Goal: Information Seeking & Learning: Learn about a topic

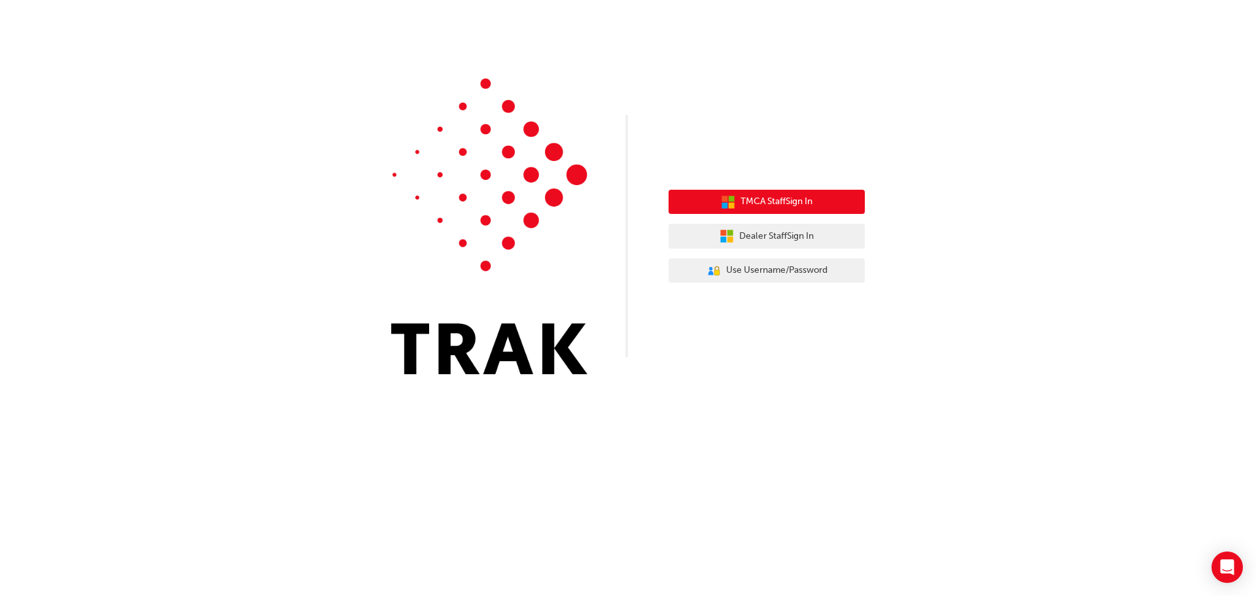
click at [785, 207] on span "TMCA Staff Sign In" at bounding box center [777, 201] width 72 height 15
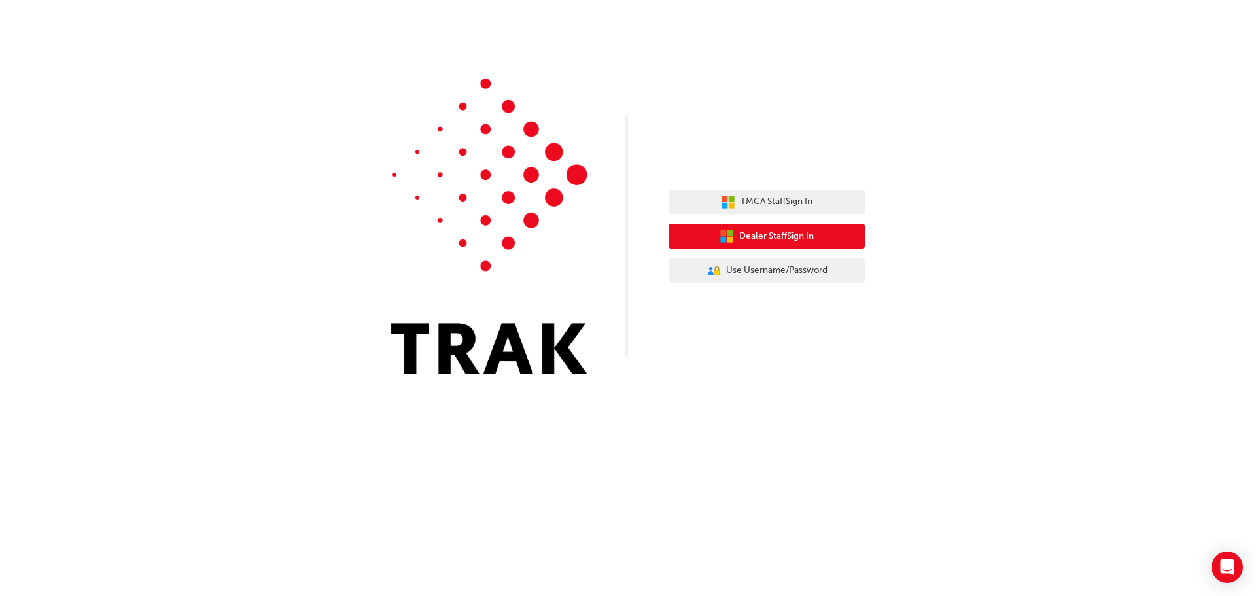
click at [770, 238] on span "Dealer Staff Sign In" at bounding box center [776, 236] width 75 height 15
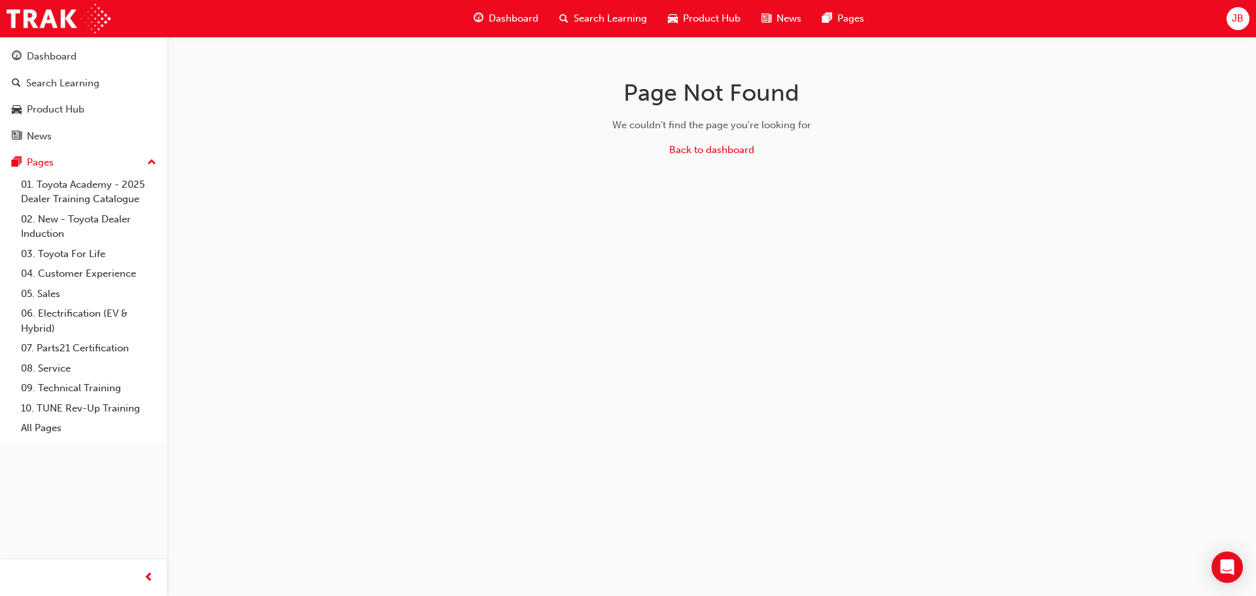
click at [595, 21] on span "Search Learning" at bounding box center [610, 18] width 73 height 15
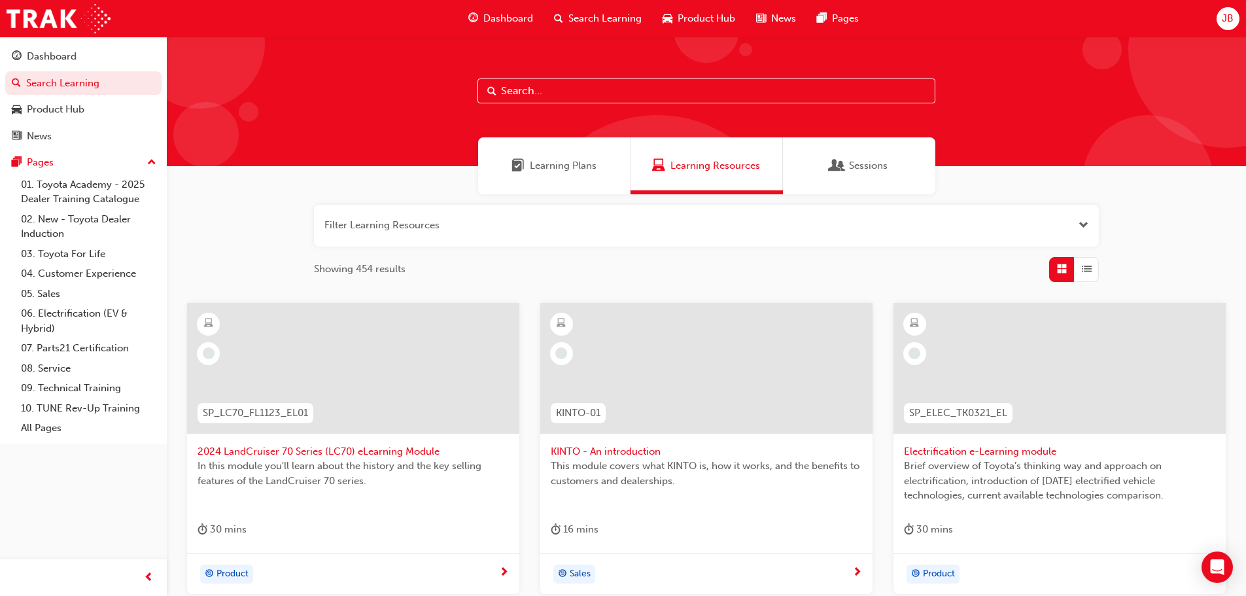
click at [573, 86] on input "text" at bounding box center [707, 91] width 458 height 25
type input "dt"
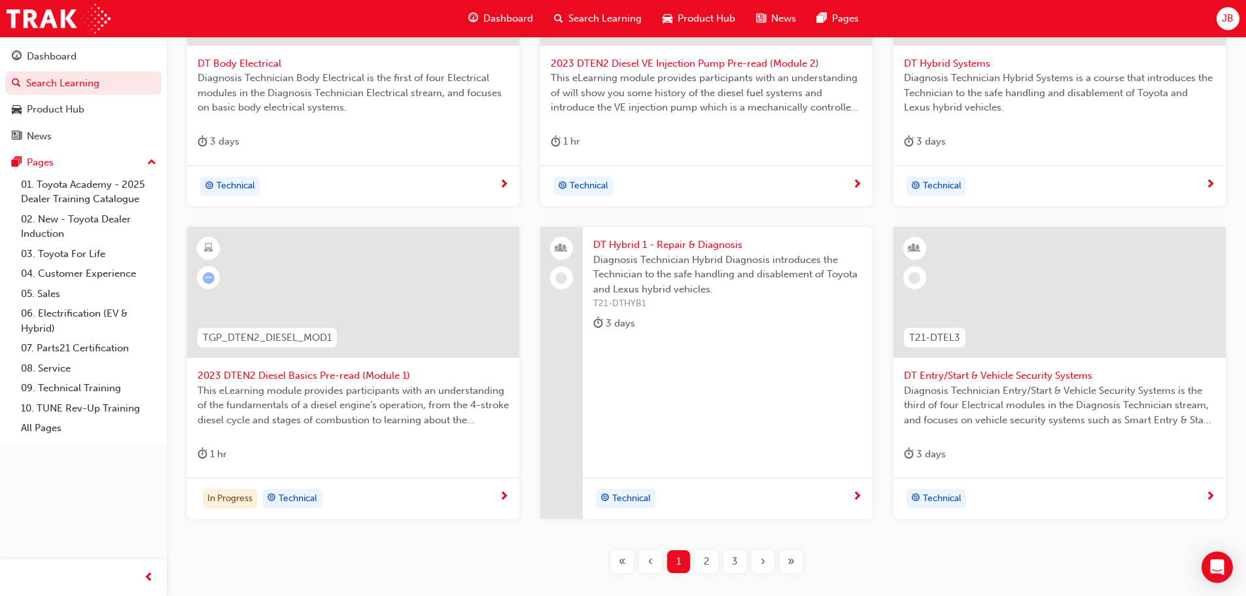
scroll to position [393, 0]
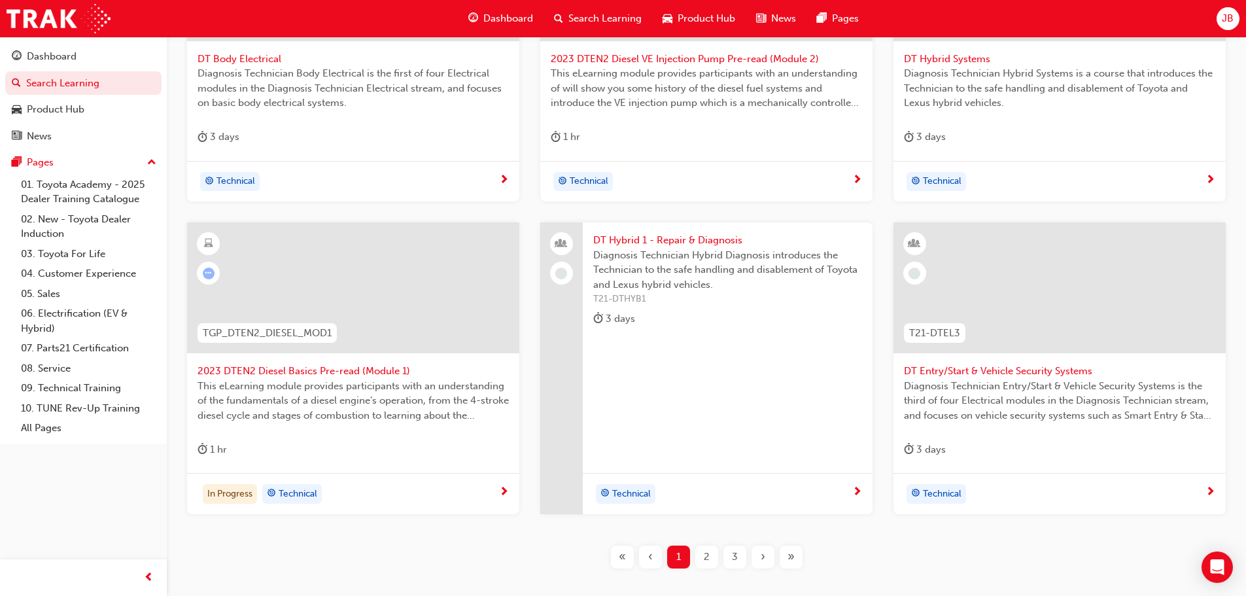
click at [370, 371] on span "2023 DTEN2 Diesel Basics Pre-read (Module 1)" at bounding box center [353, 371] width 311 height 15
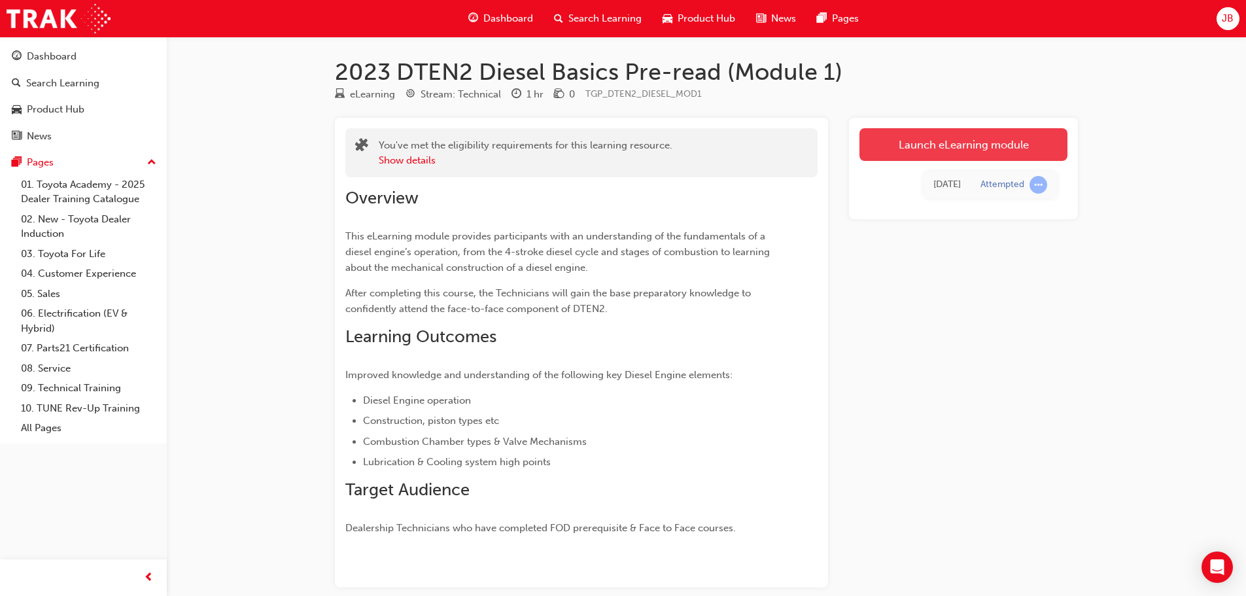
click at [934, 149] on link "Launch eLearning module" at bounding box center [964, 144] width 208 height 33
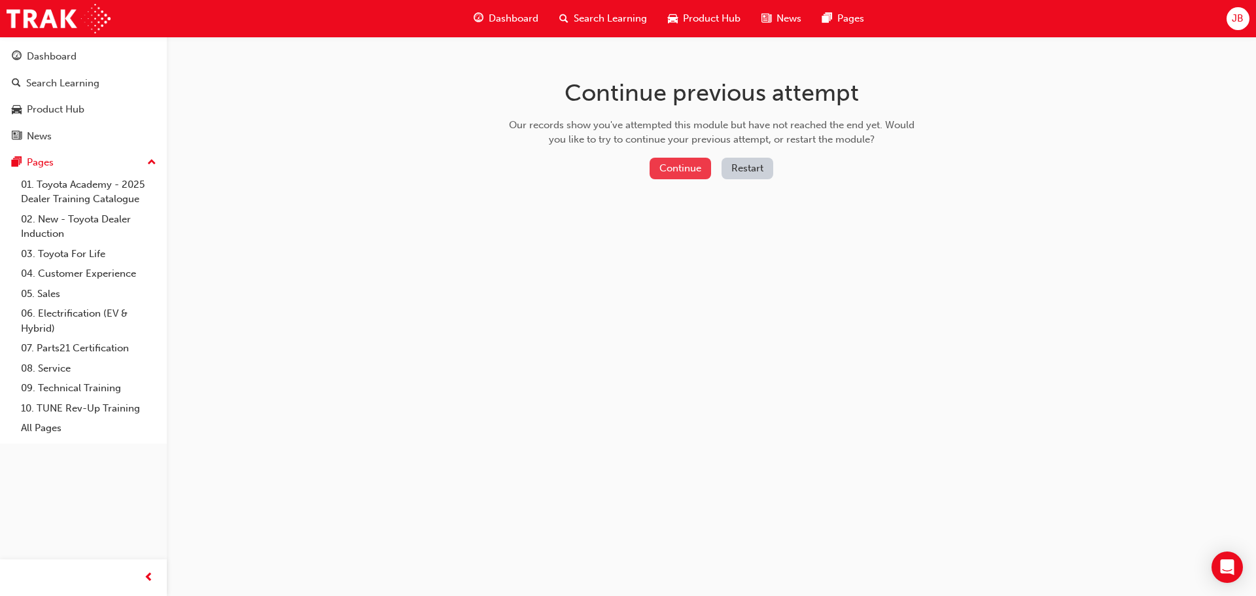
click at [696, 170] on button "Continue" at bounding box center [681, 169] width 62 height 22
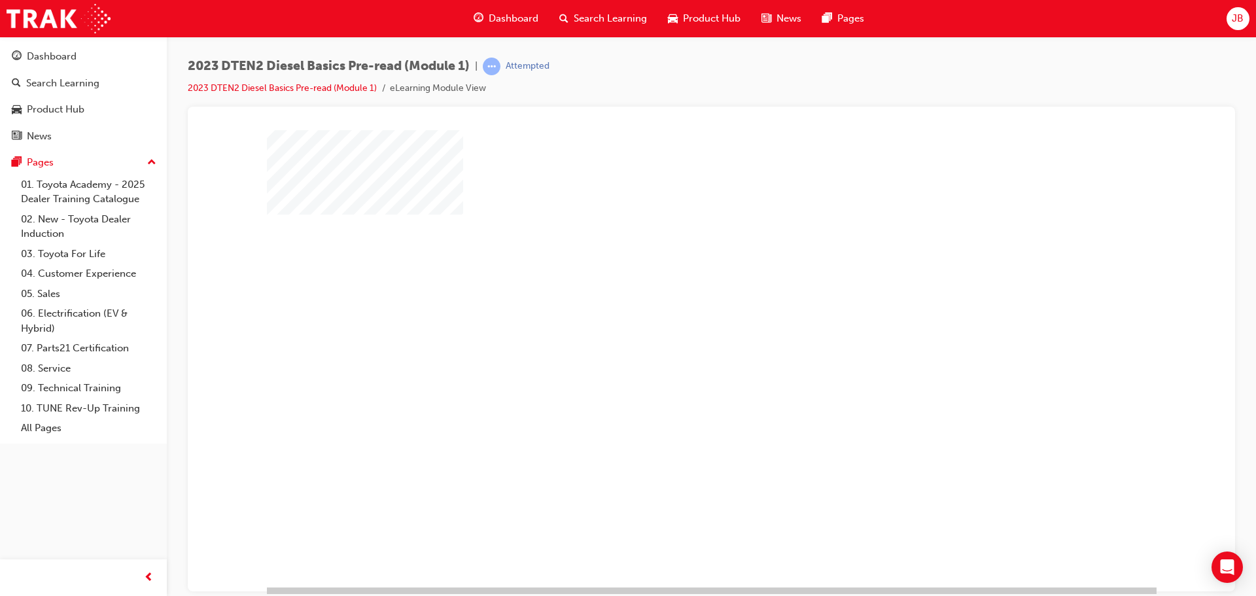
scroll to position [27, 0]
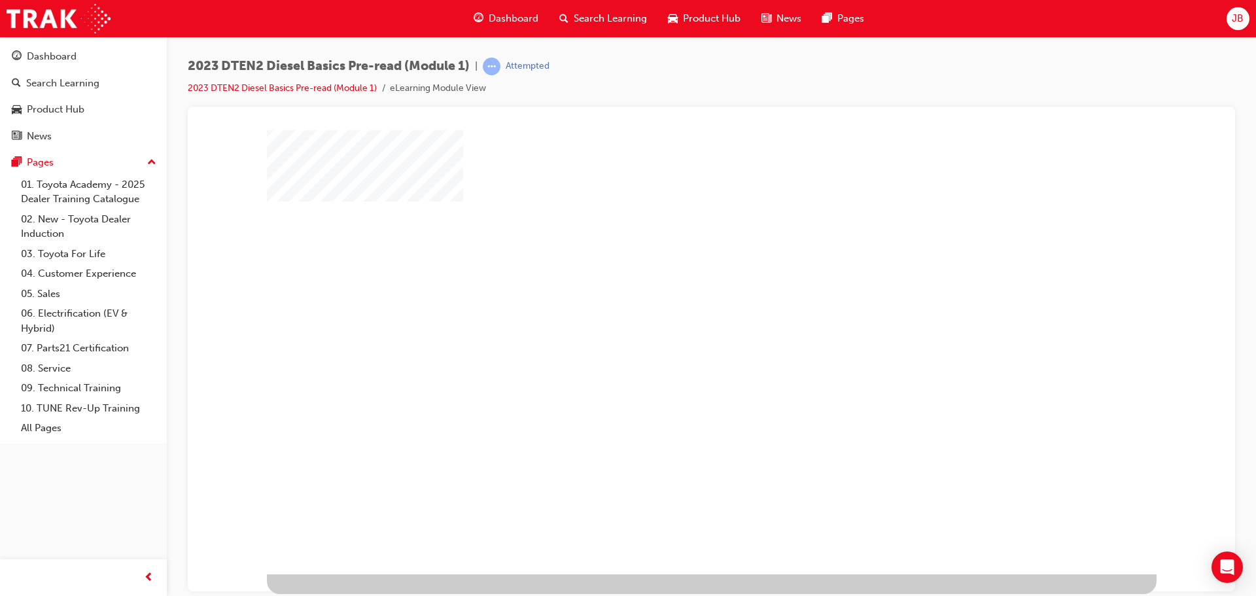
click at [674, 297] on div "play" at bounding box center [674, 297] width 0 height 0
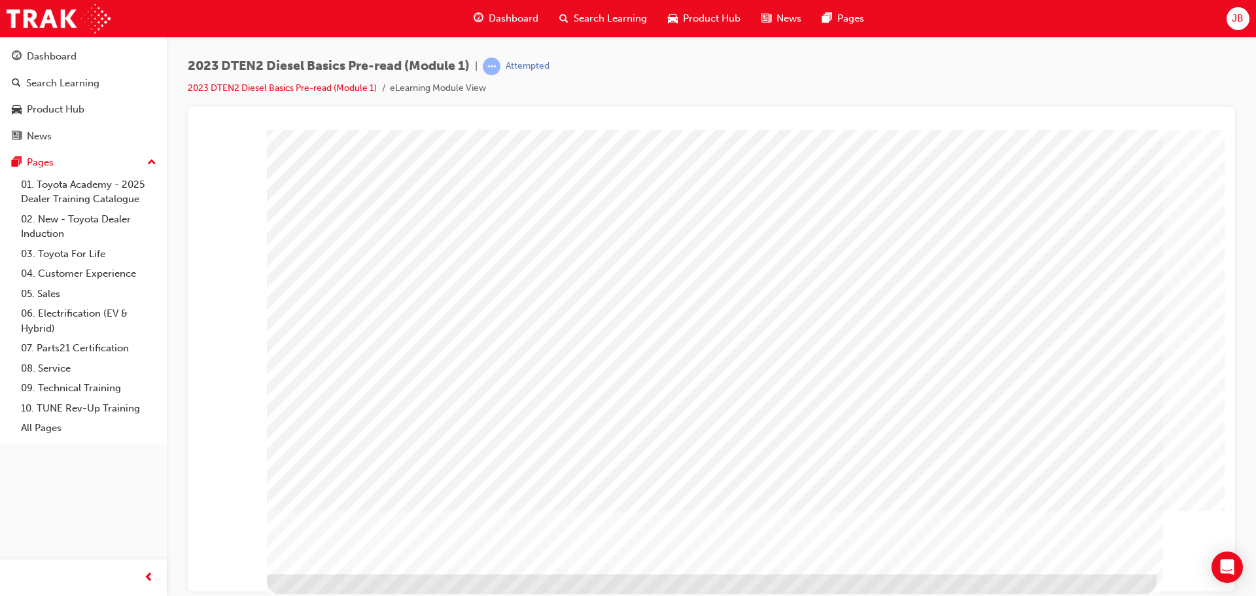
scroll to position [0, 0]
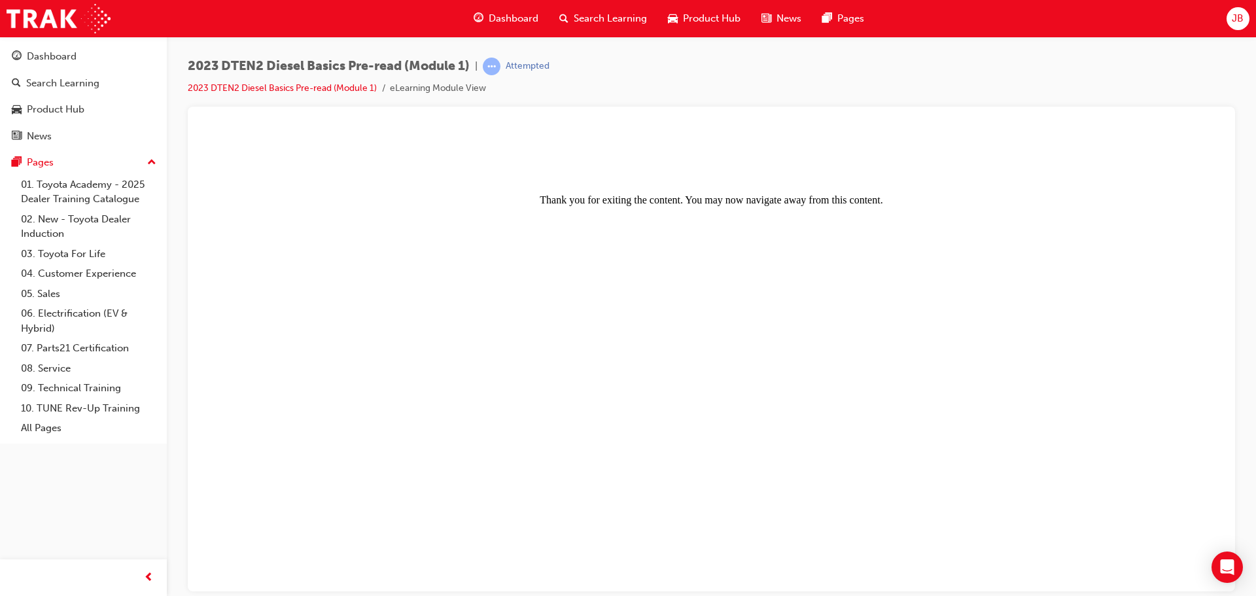
click at [510, 17] on span "Dashboard" at bounding box center [514, 18] width 50 height 15
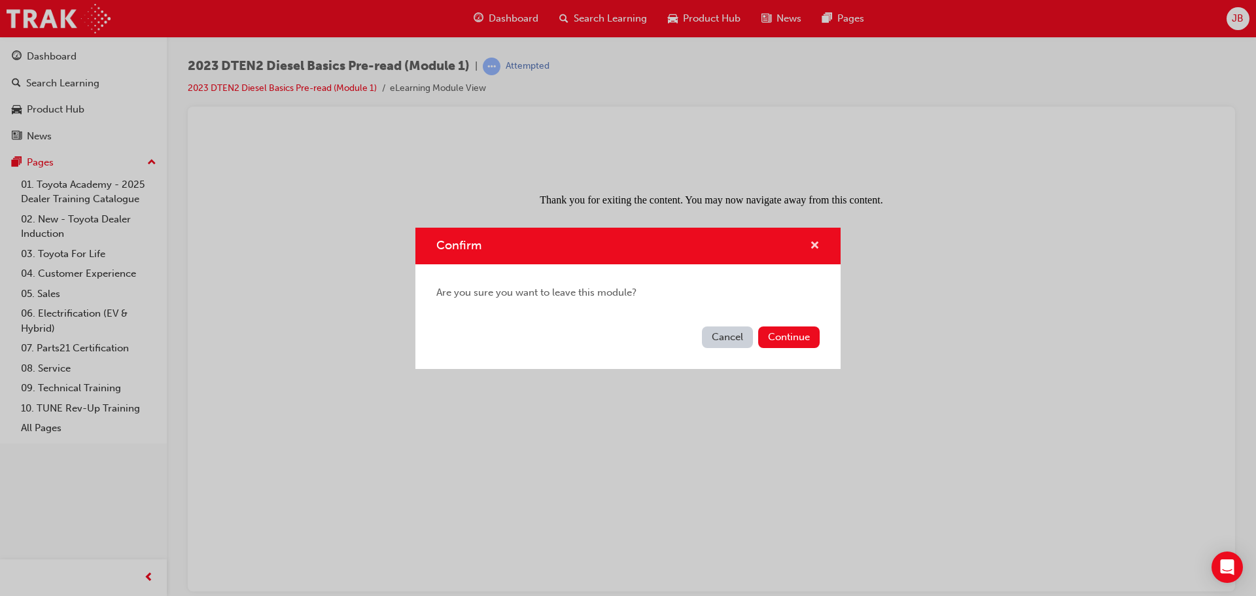
click at [817, 246] on span "cross-icon" at bounding box center [815, 247] width 10 height 12
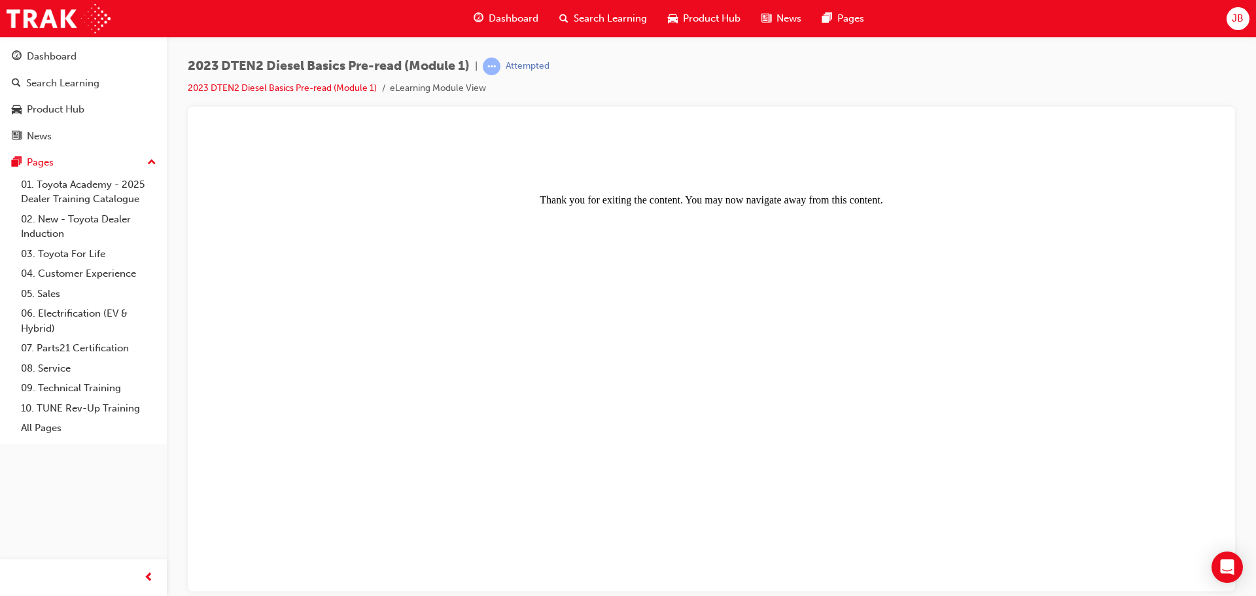
click at [612, 14] on span "Search Learning" at bounding box center [610, 18] width 73 height 15
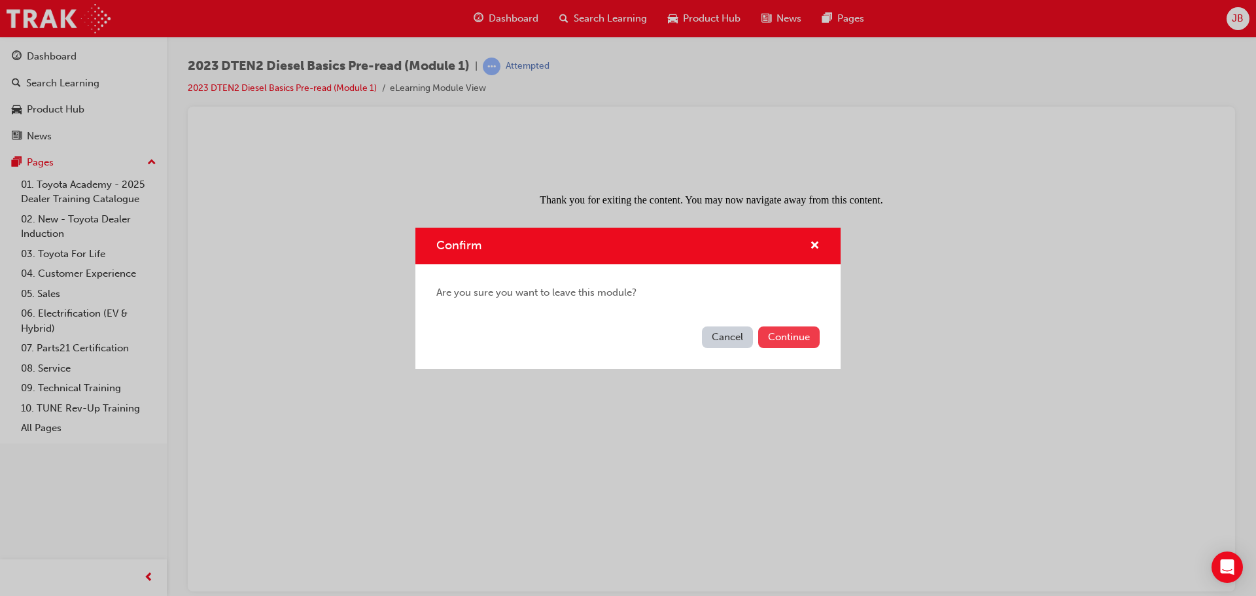
click at [786, 334] on button "Continue" at bounding box center [789, 338] width 62 height 22
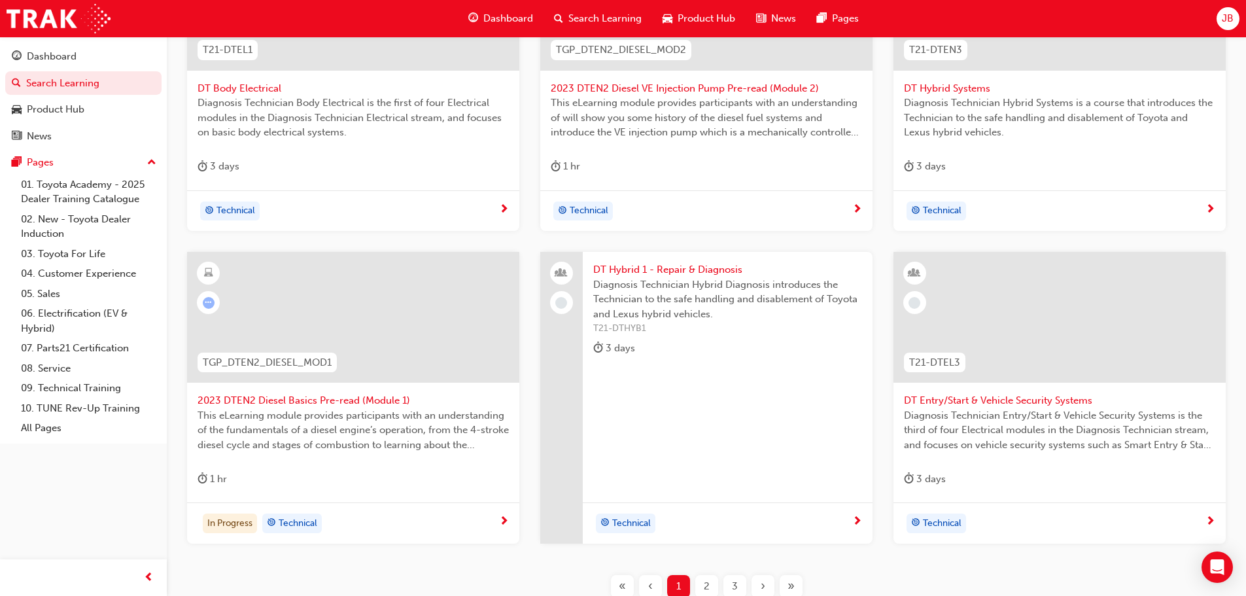
scroll to position [131, 0]
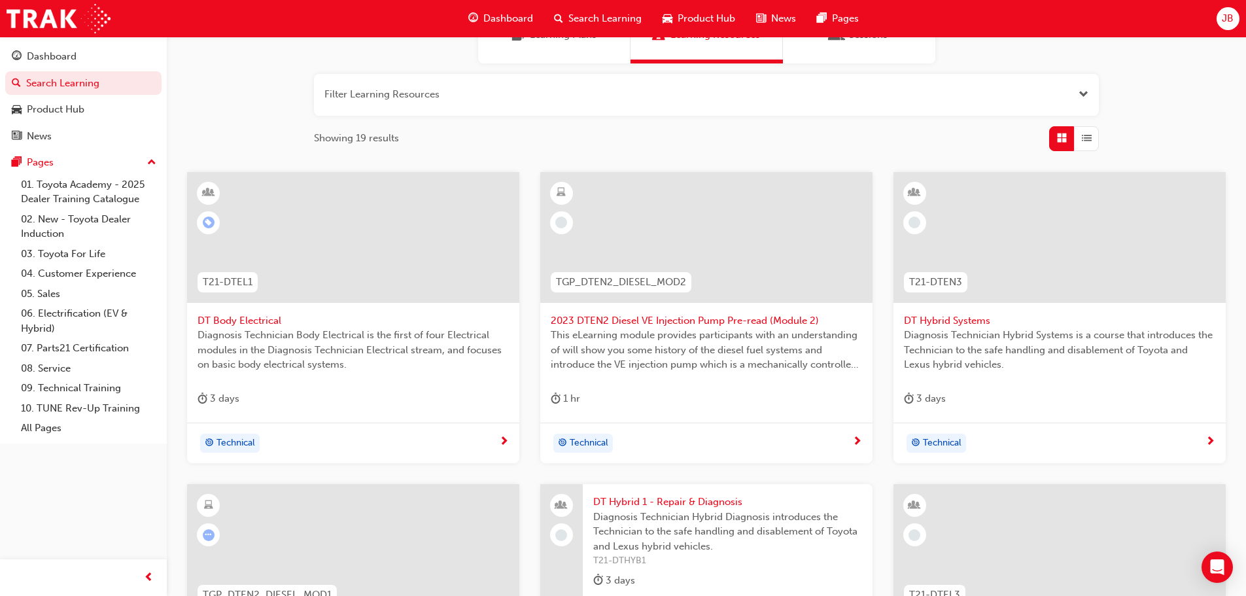
click at [630, 319] on span "2023 DTEN2 Diesel VE Injection Pump Pre-read (Module 2)" at bounding box center [706, 320] width 311 height 15
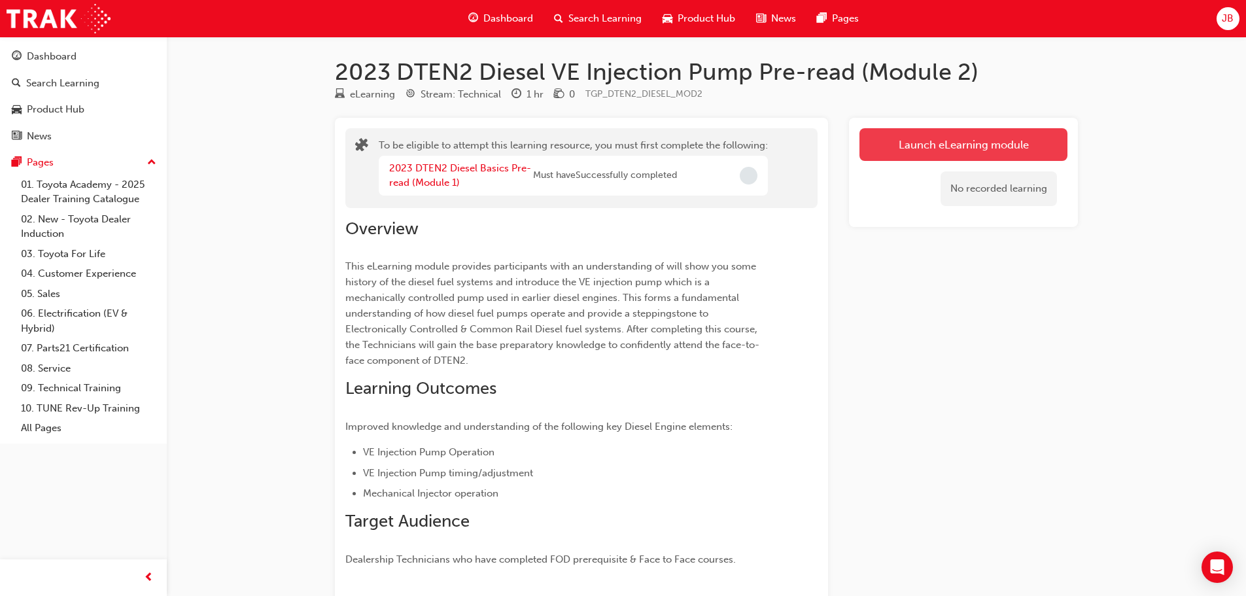
click at [910, 147] on button "Launch eLearning module" at bounding box center [964, 144] width 208 height 33
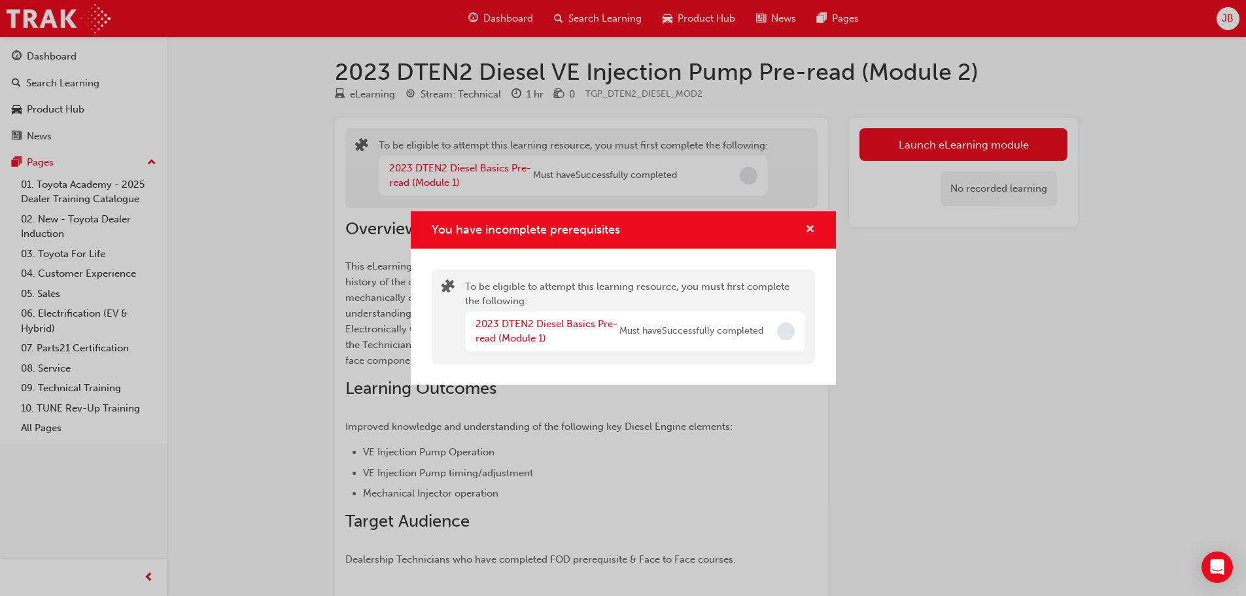
click at [811, 230] on span "cross-icon" at bounding box center [810, 230] width 10 height 12
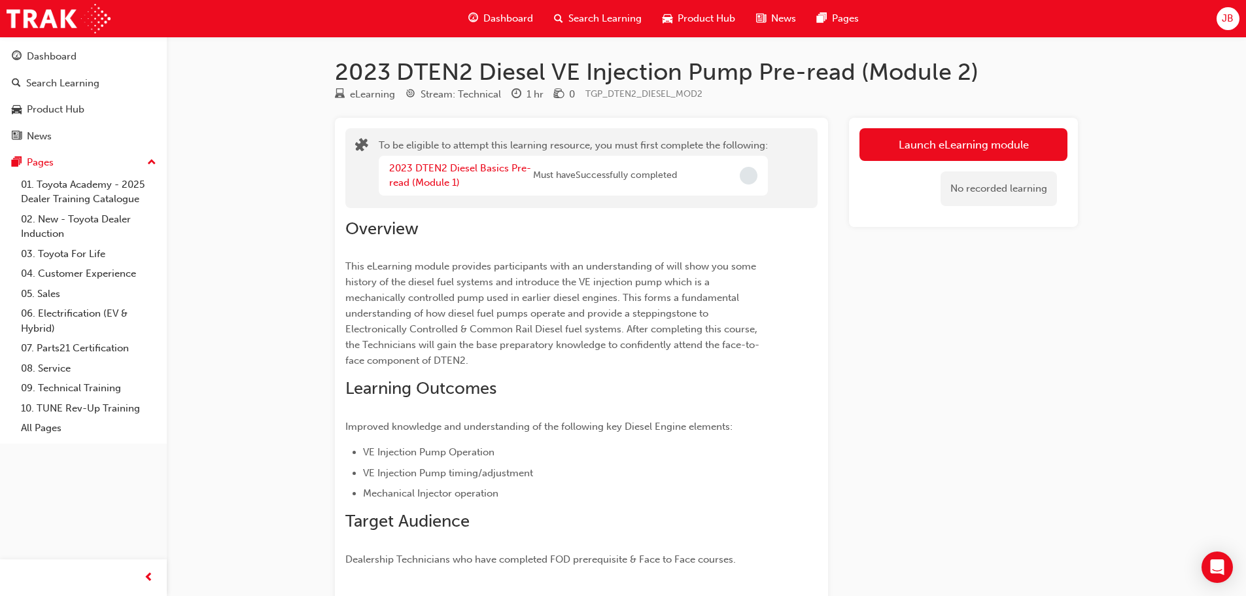
click at [598, 14] on span "Search Learning" at bounding box center [605, 18] width 73 height 15
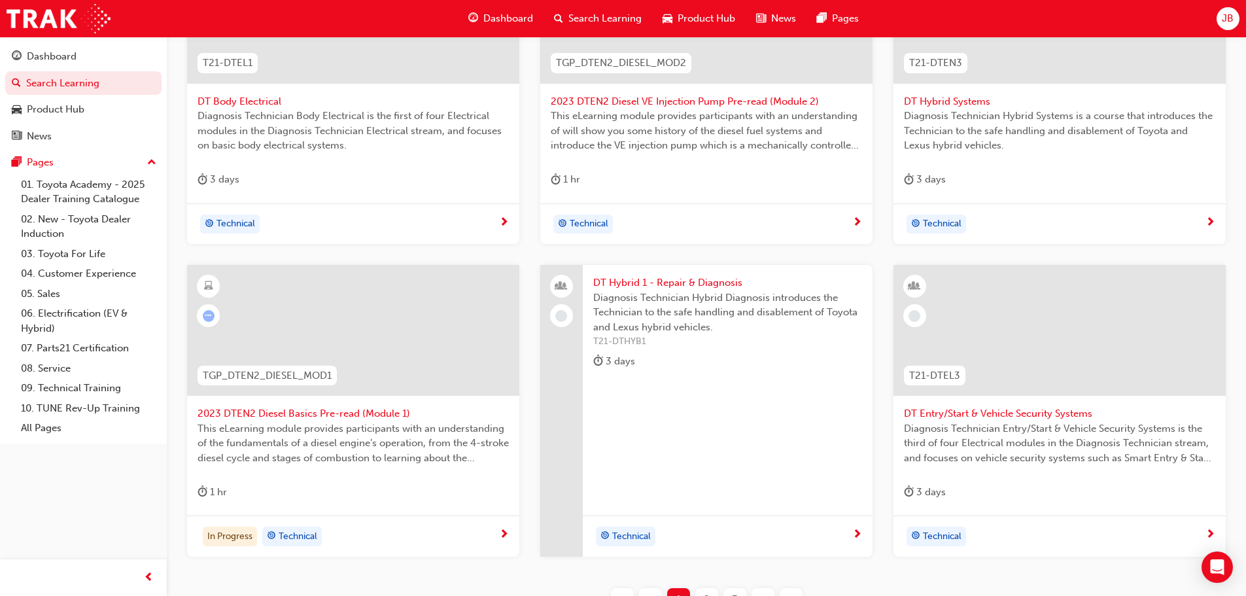
scroll to position [471, 0]
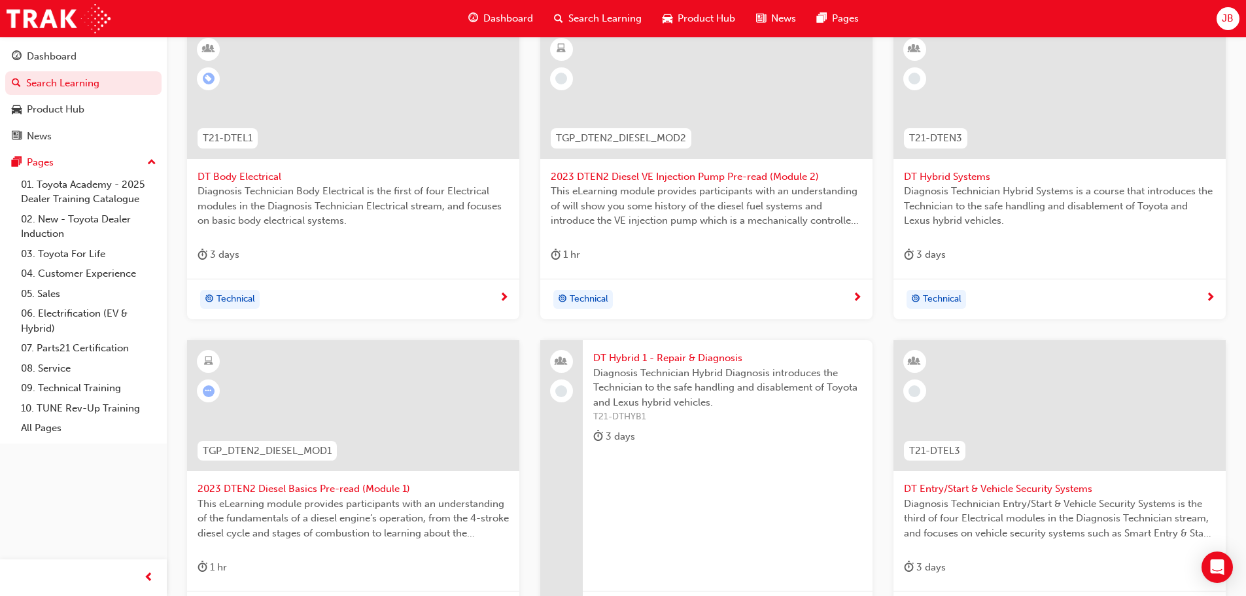
click at [620, 175] on span "2023 DTEN2 Diesel VE Injection Pump Pre-read (Module 2)" at bounding box center [706, 176] width 311 height 15
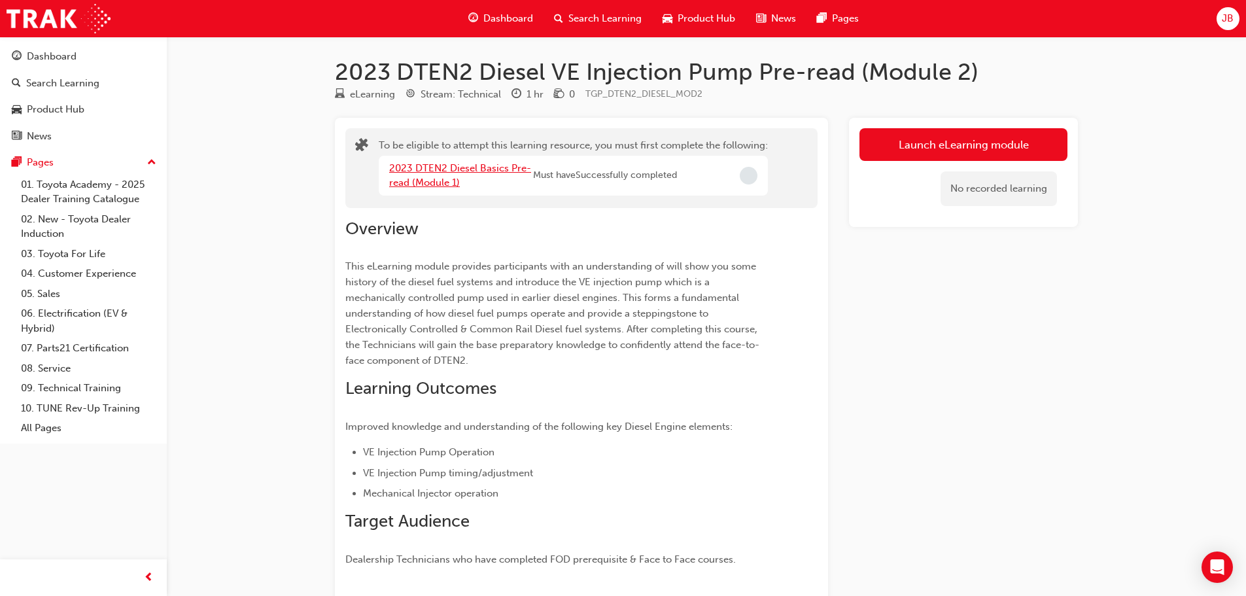
click at [412, 172] on link "2023 DTEN2 Diesel Basics Pre-read (Module 1)" at bounding box center [460, 175] width 142 height 27
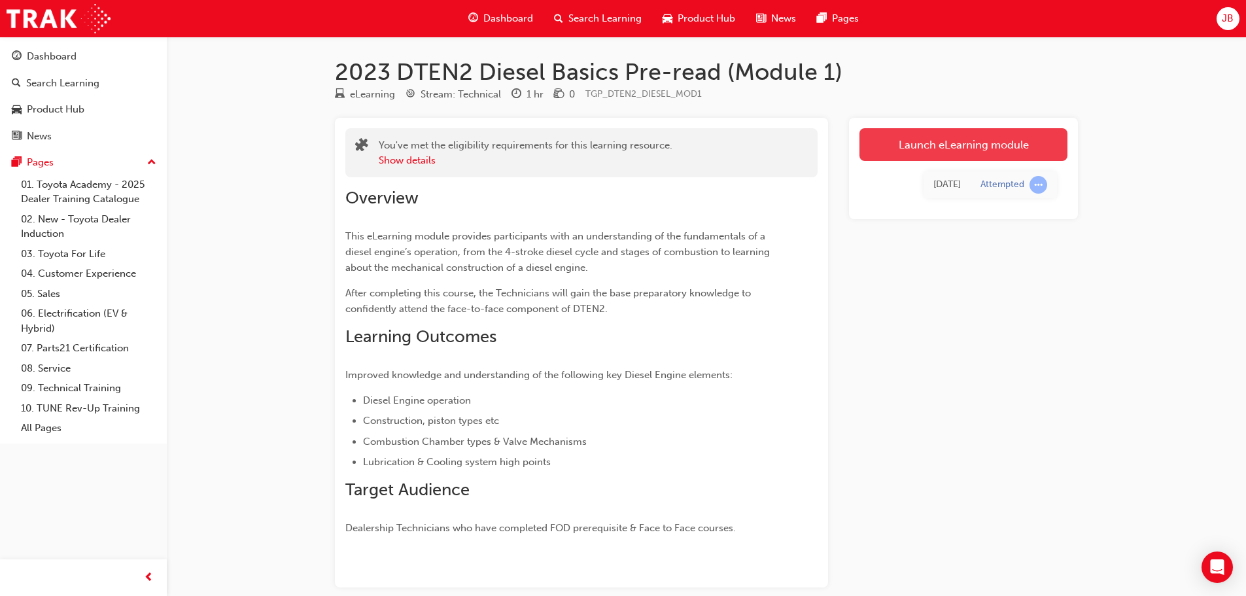
click at [989, 147] on link "Launch eLearning module" at bounding box center [964, 144] width 208 height 33
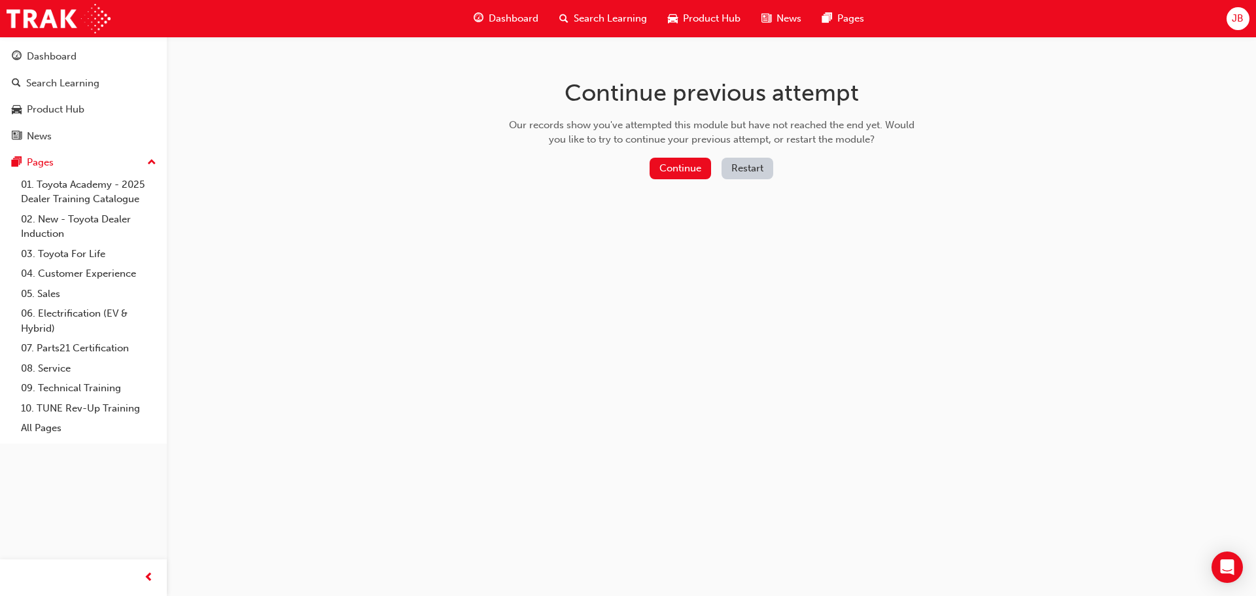
click at [762, 169] on button "Restart" at bounding box center [748, 169] width 52 height 22
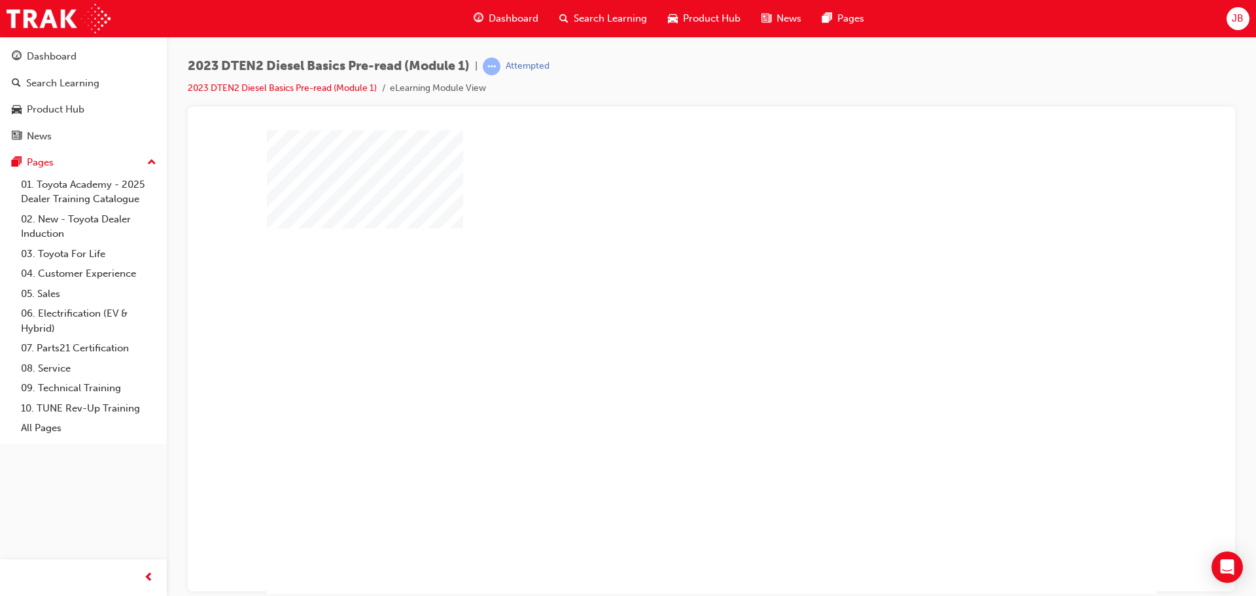
click at [674, 324] on div "play" at bounding box center [674, 324] width 0 height 0
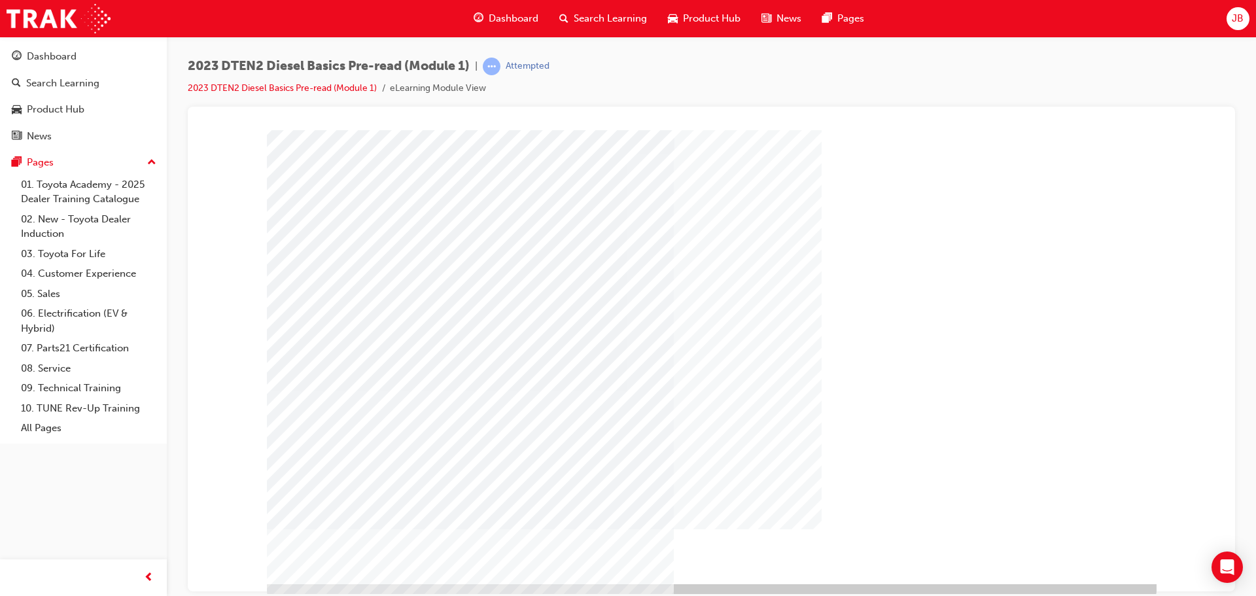
scroll to position [27, 0]
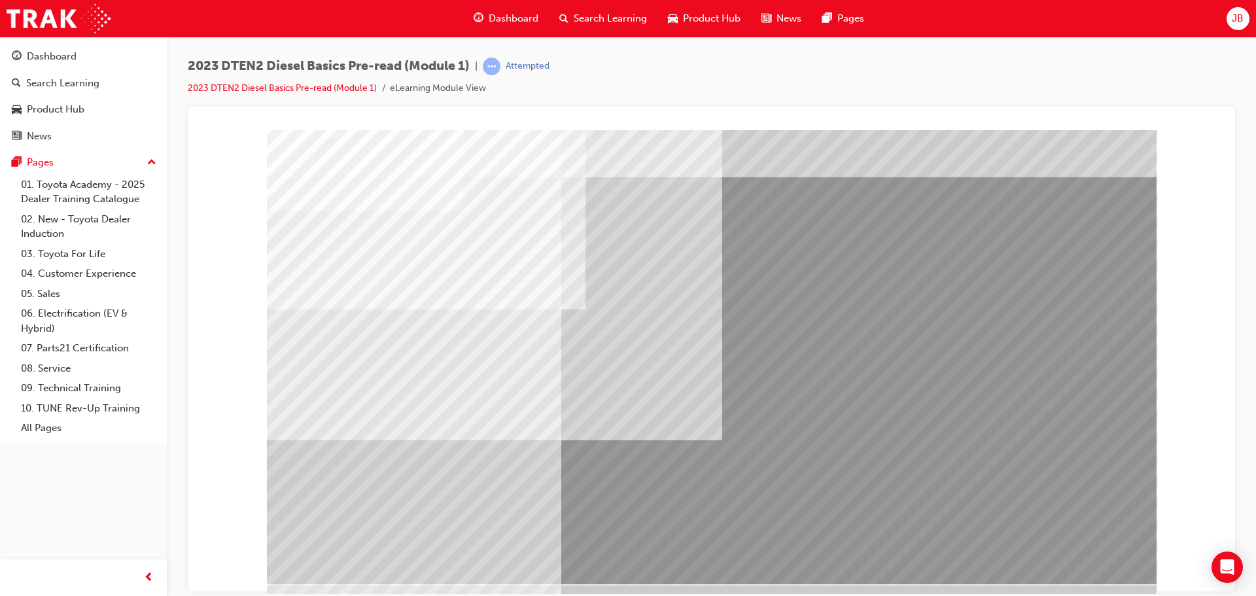
scroll to position [27, 0]
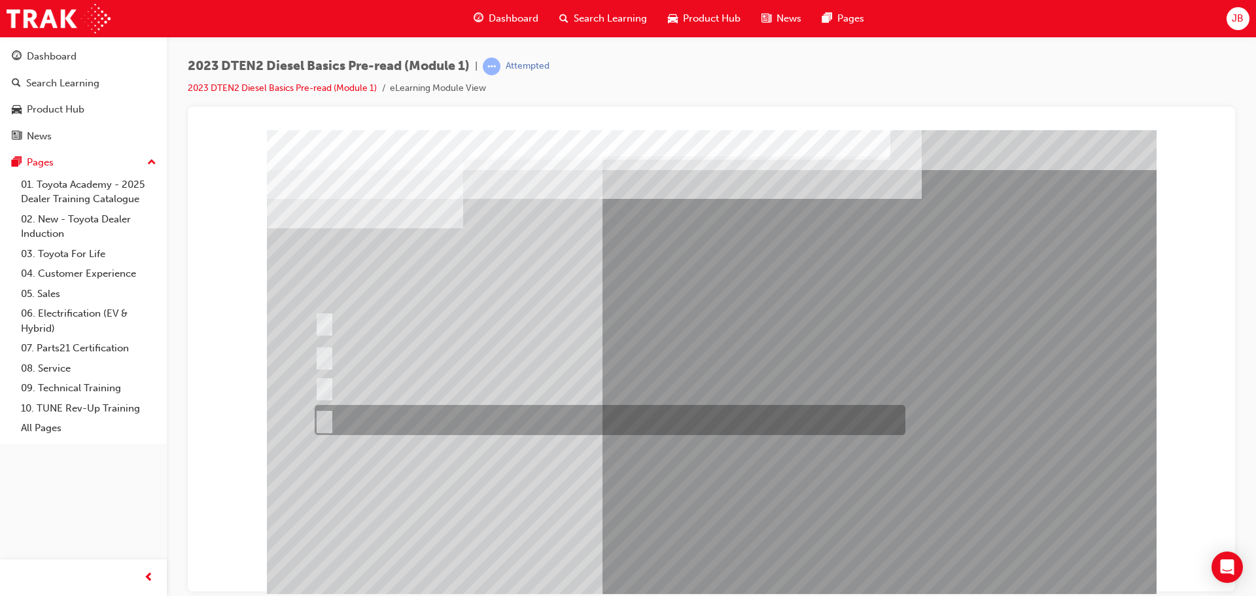
click at [389, 410] on div at bounding box center [606, 420] width 591 height 30
radio input "true"
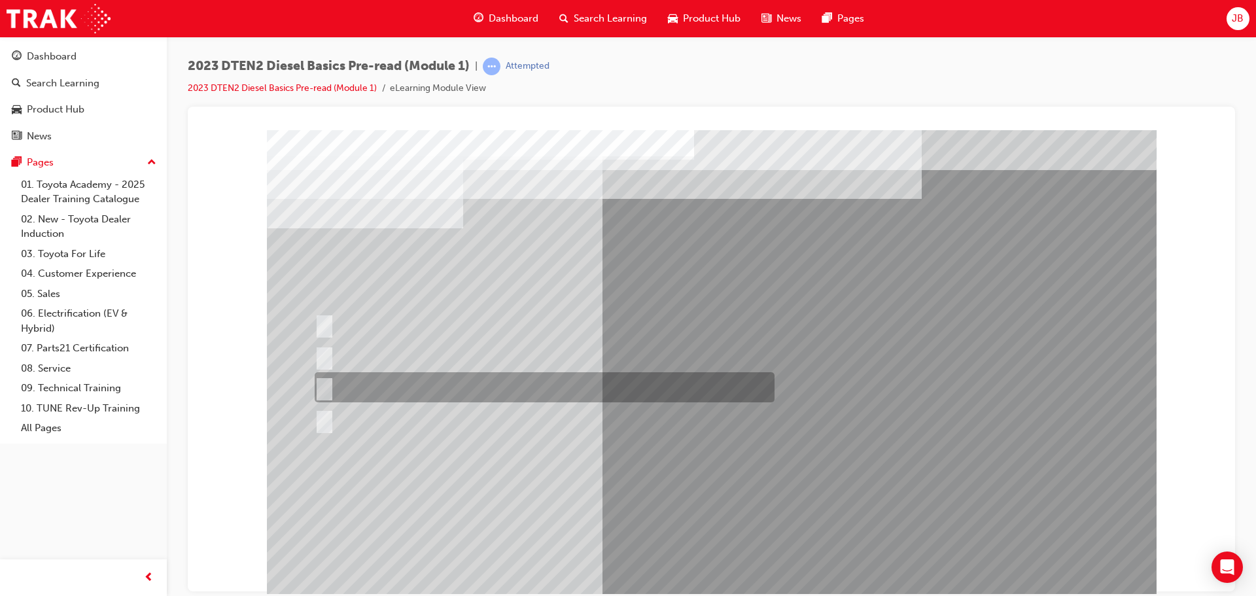
click at [326, 382] on input "Higher 14:1 to 23:1" at bounding box center [322, 387] width 14 height 14
radio input "true"
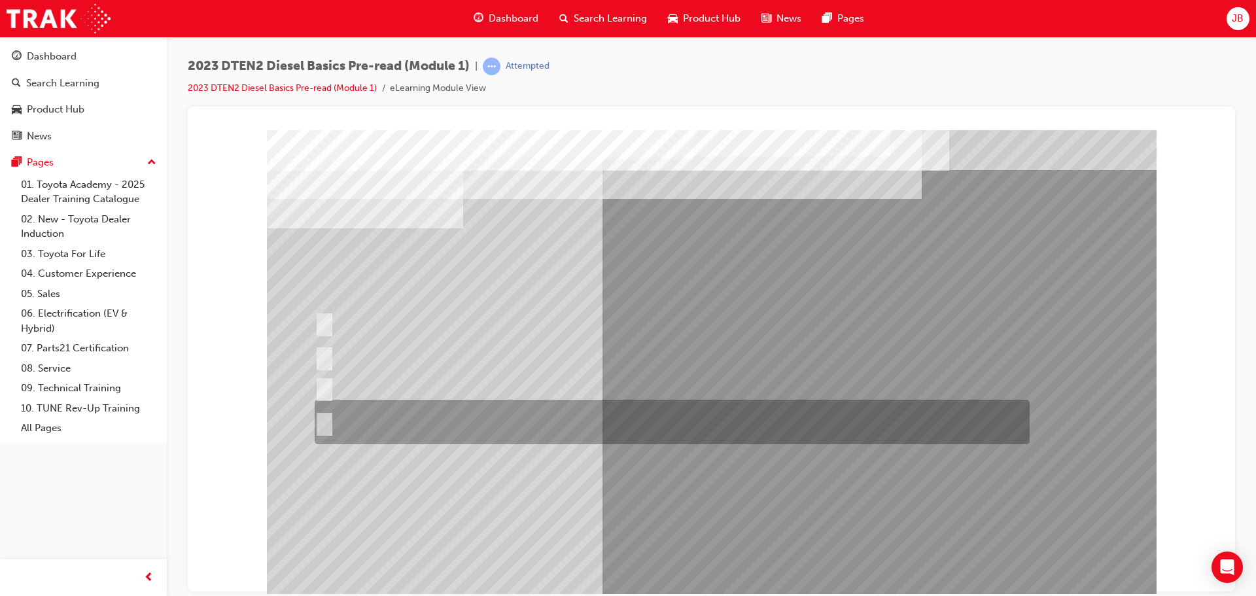
click at [325, 423] on input "Diesel fuel requires higher combustion temperatures and pressures to ignite, so…" at bounding box center [322, 422] width 14 height 14
radio input "true"
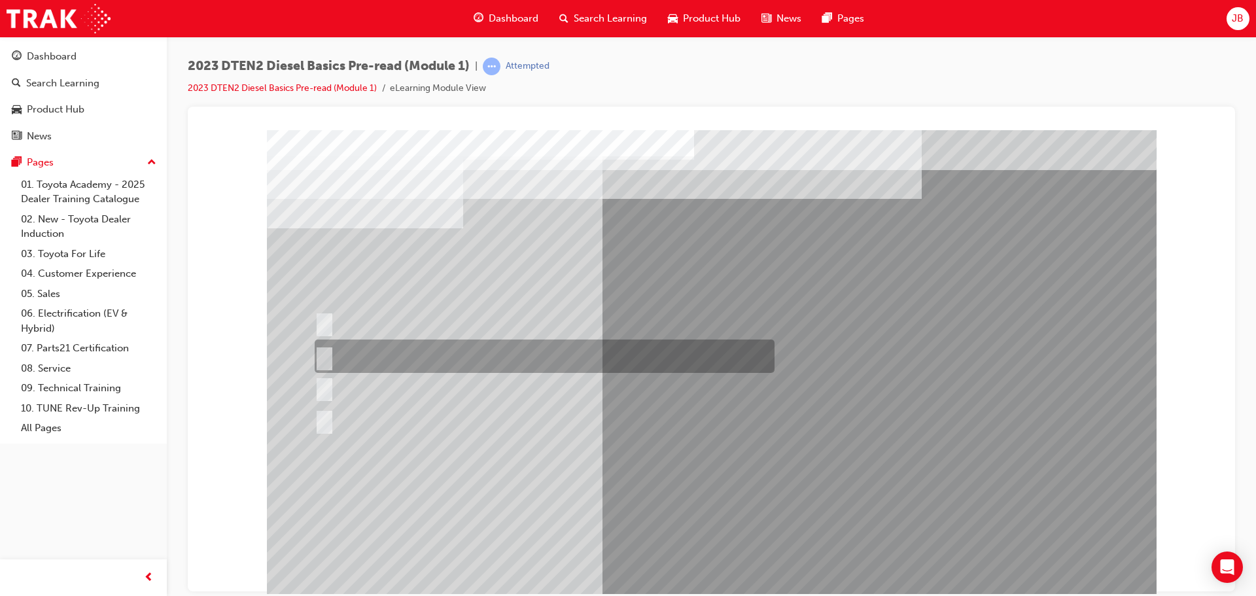
click at [323, 353] on input "Adjusting fuel injection volume & timing." at bounding box center [322, 356] width 14 height 14
radio input "true"
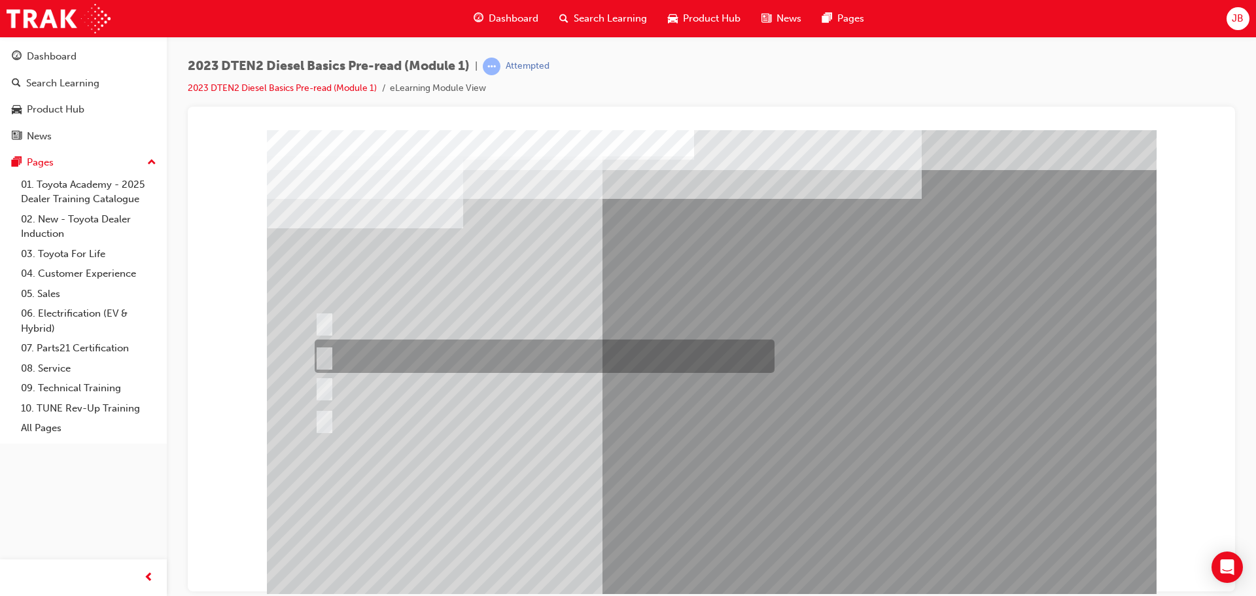
click at [324, 348] on div at bounding box center [541, 356] width 460 height 33
radio input "true"
